Goal: Task Accomplishment & Management: Use online tool/utility

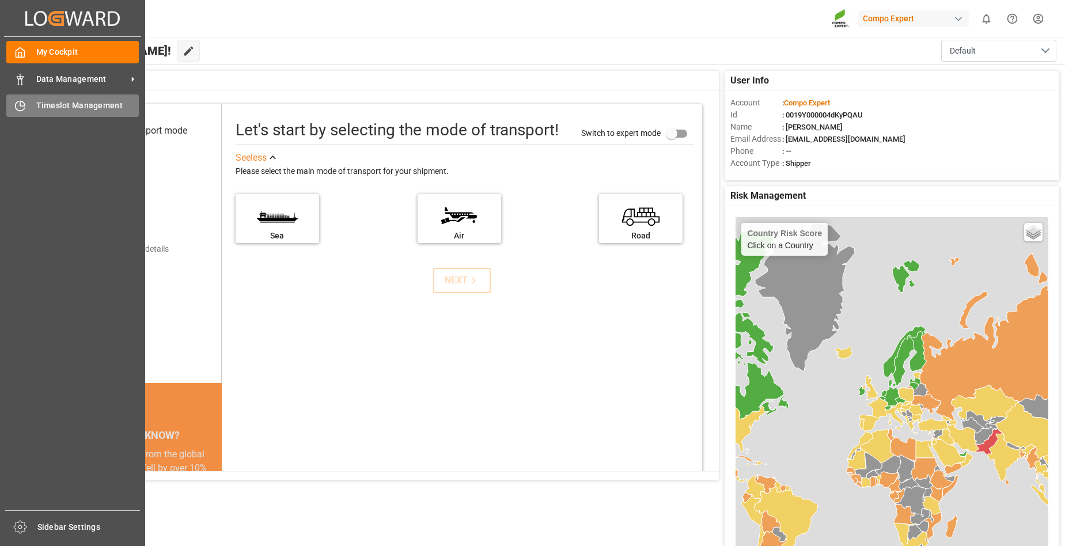
click at [60, 110] on span "Timeslot Management" at bounding box center [87, 106] width 103 height 12
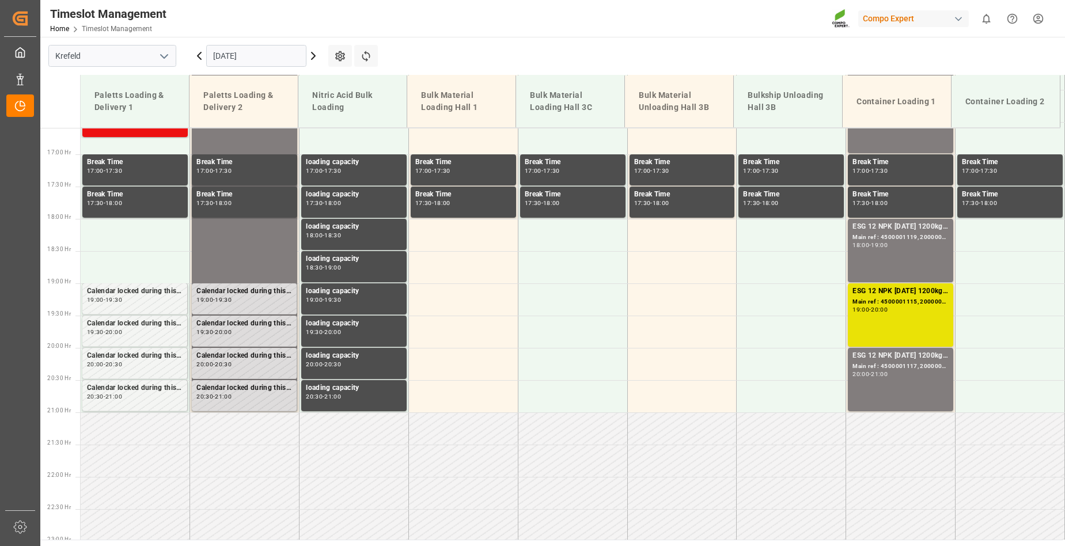
scroll to position [1134, 0]
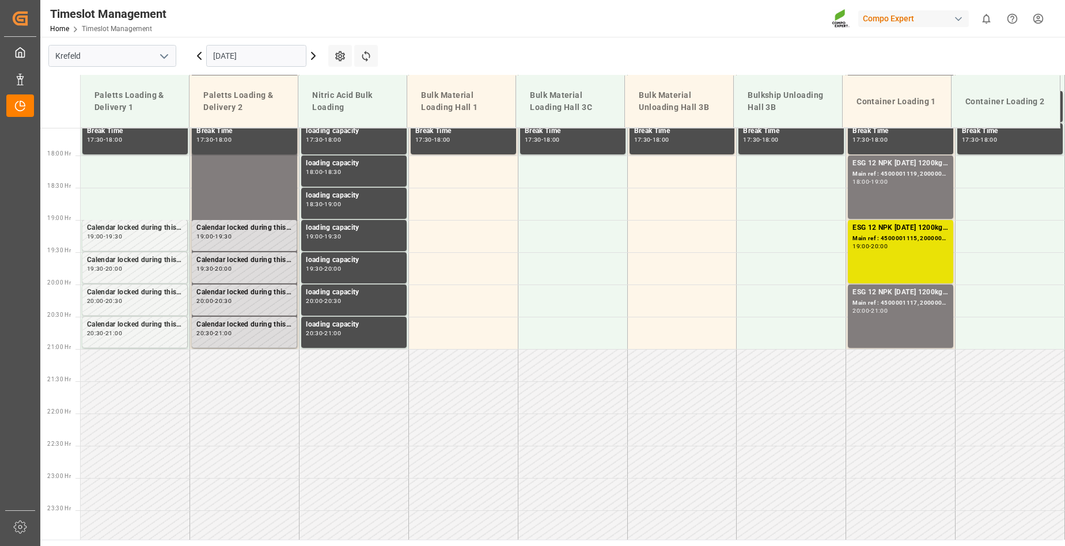
click at [312, 54] on icon at bounding box center [313, 56] width 14 height 14
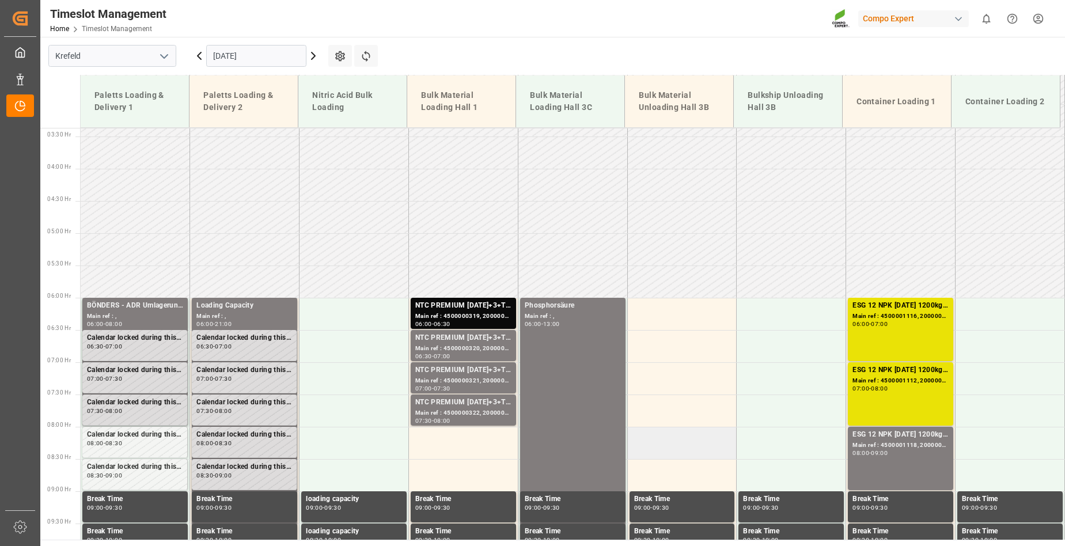
scroll to position [212, 0]
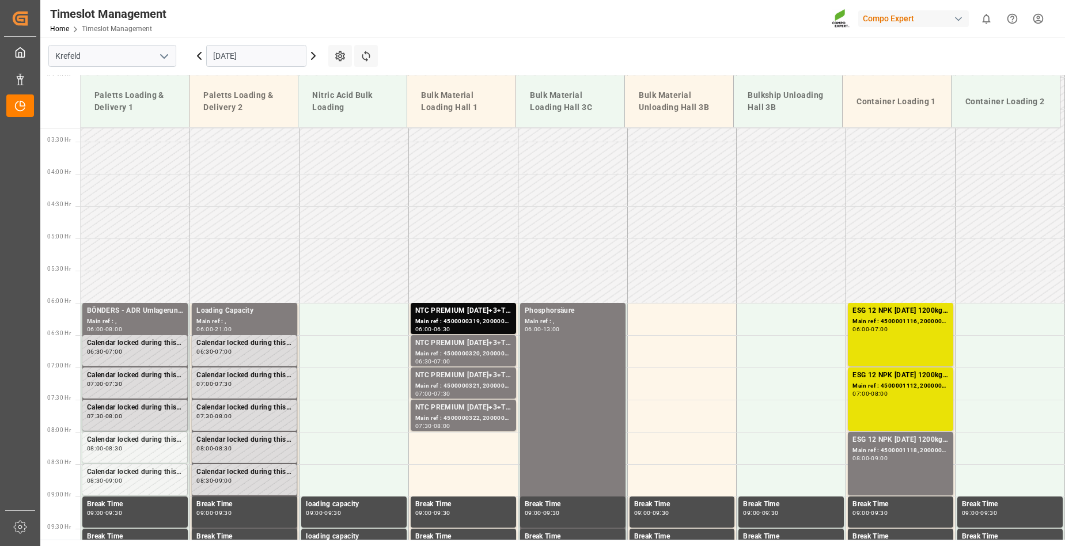
click at [313, 58] on icon at bounding box center [313, 55] width 3 height 7
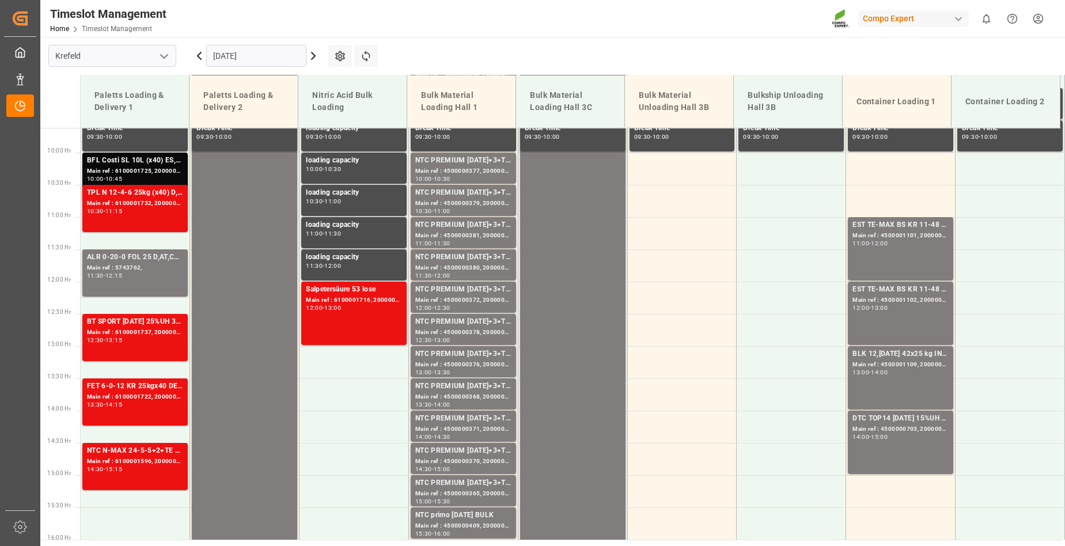
scroll to position [500, 0]
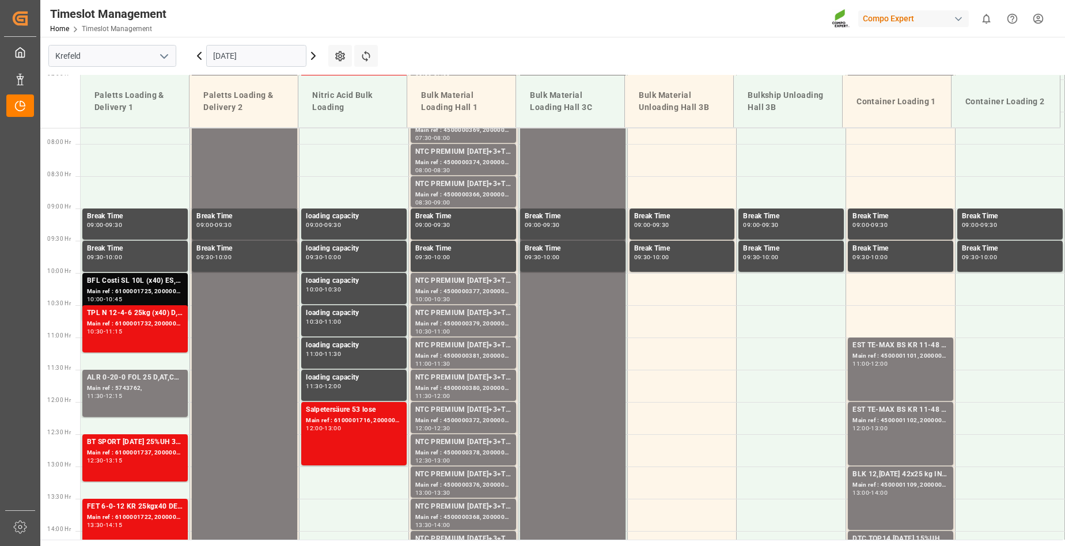
click at [313, 54] on icon at bounding box center [313, 55] width 3 height 7
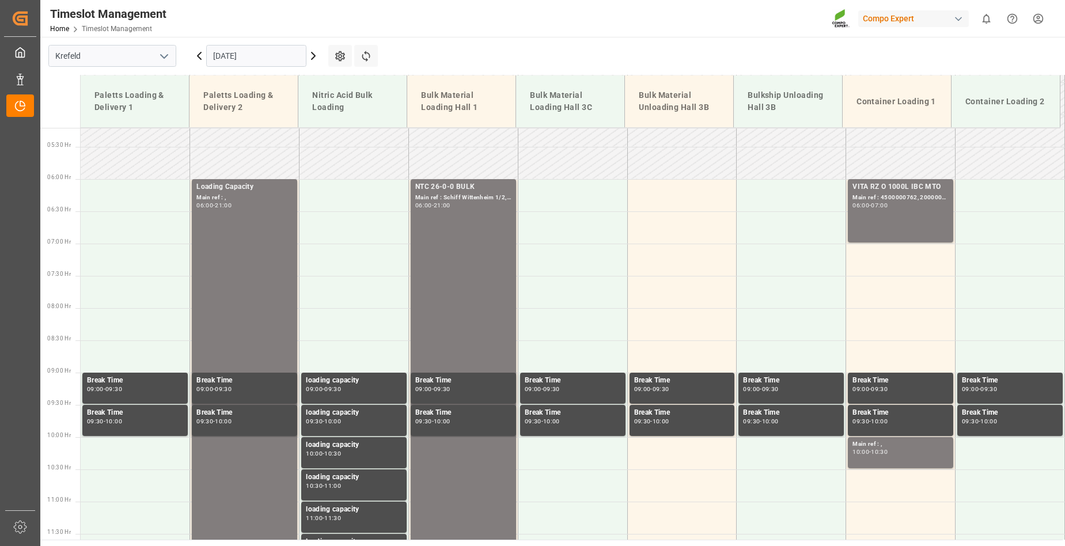
scroll to position [212, 0]
